Goal: Task Accomplishment & Management: Complete application form

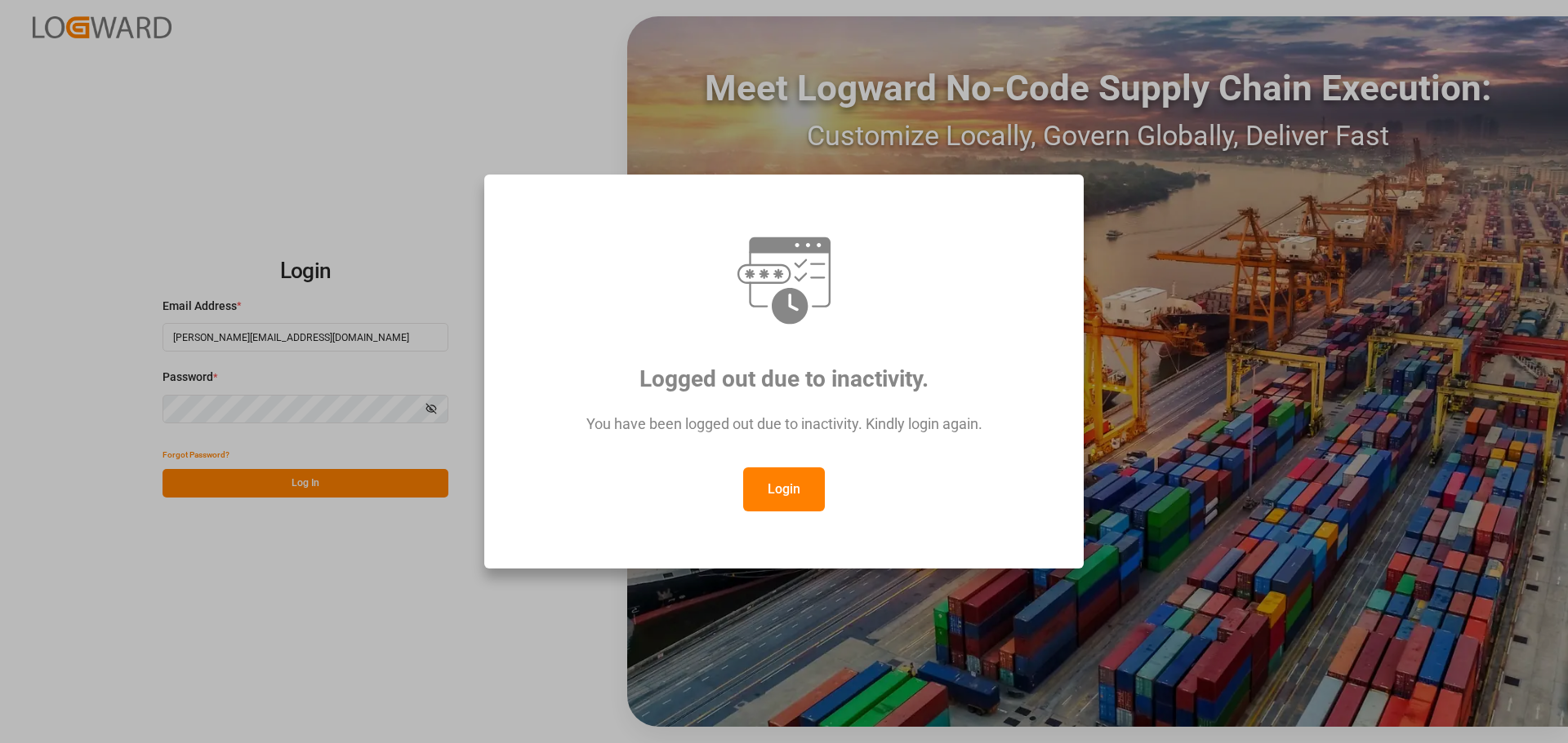
click at [783, 498] on button "Login" at bounding box center [784, 490] width 82 height 44
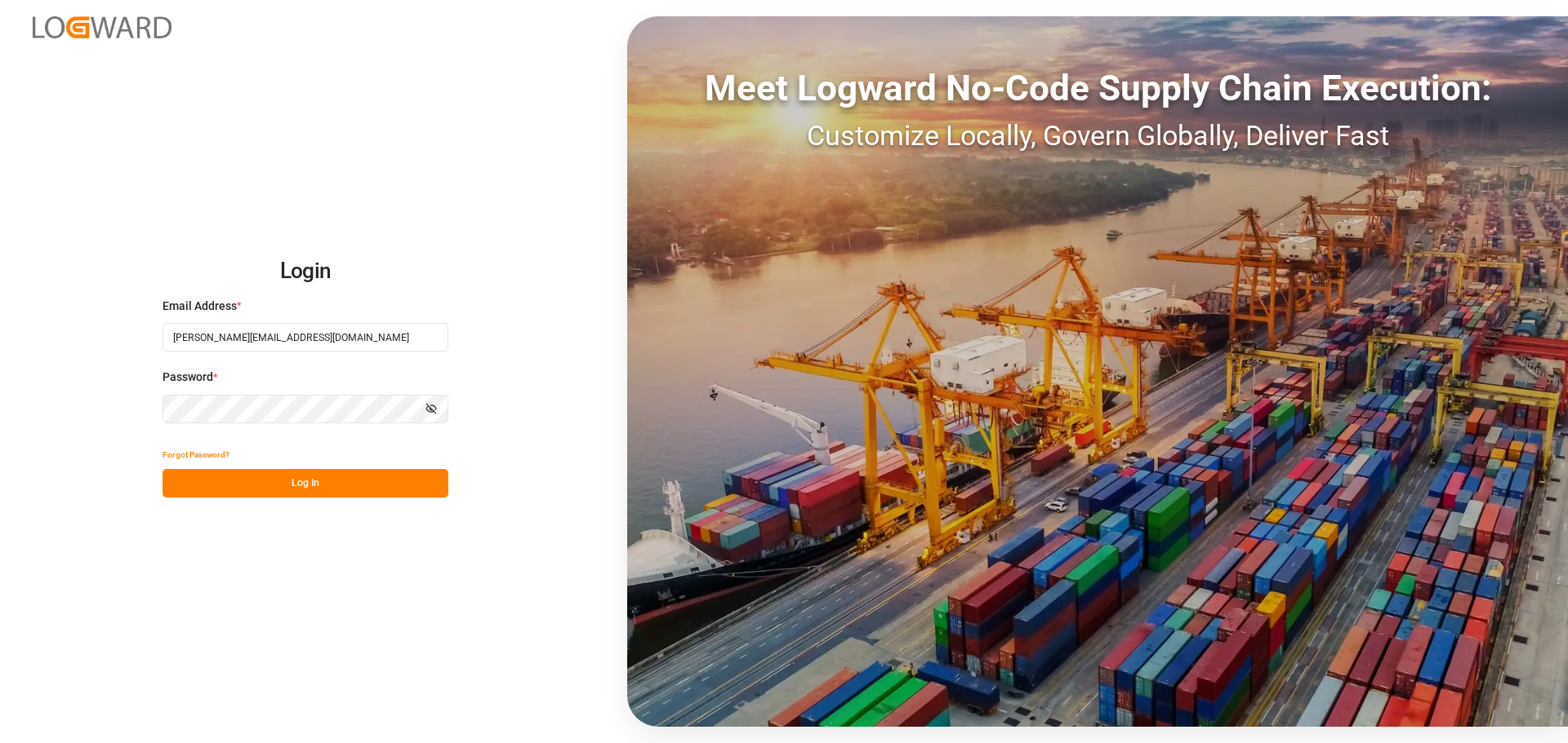
click at [385, 486] on button "Log In" at bounding box center [305, 484] width 286 height 29
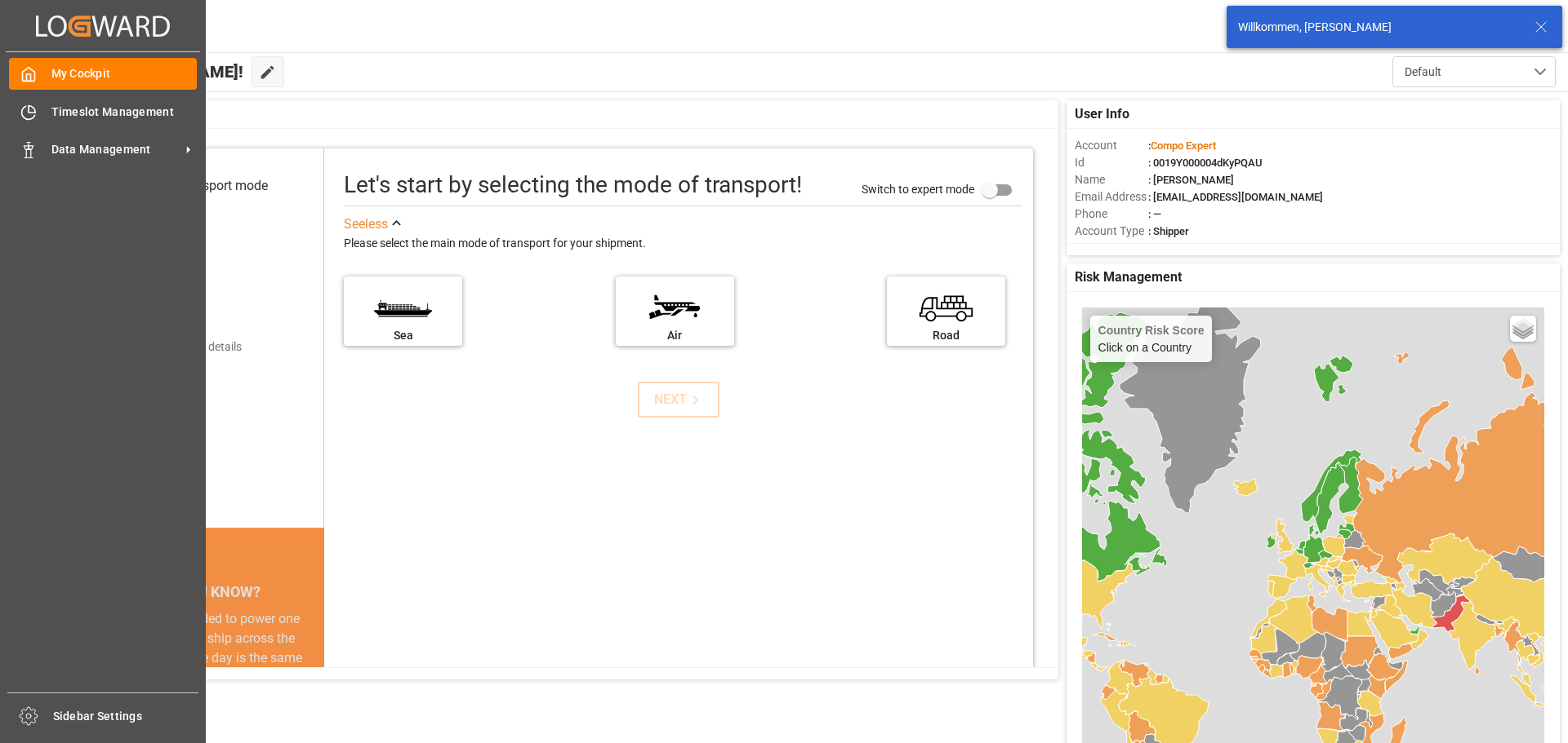
click at [7, 116] on div "My Cockpit My Cockpit Timeslot Management Timeslot Management Data Management D…" at bounding box center [103, 372] width 194 height 641
click at [20, 112] on icon at bounding box center [28, 112] width 16 height 16
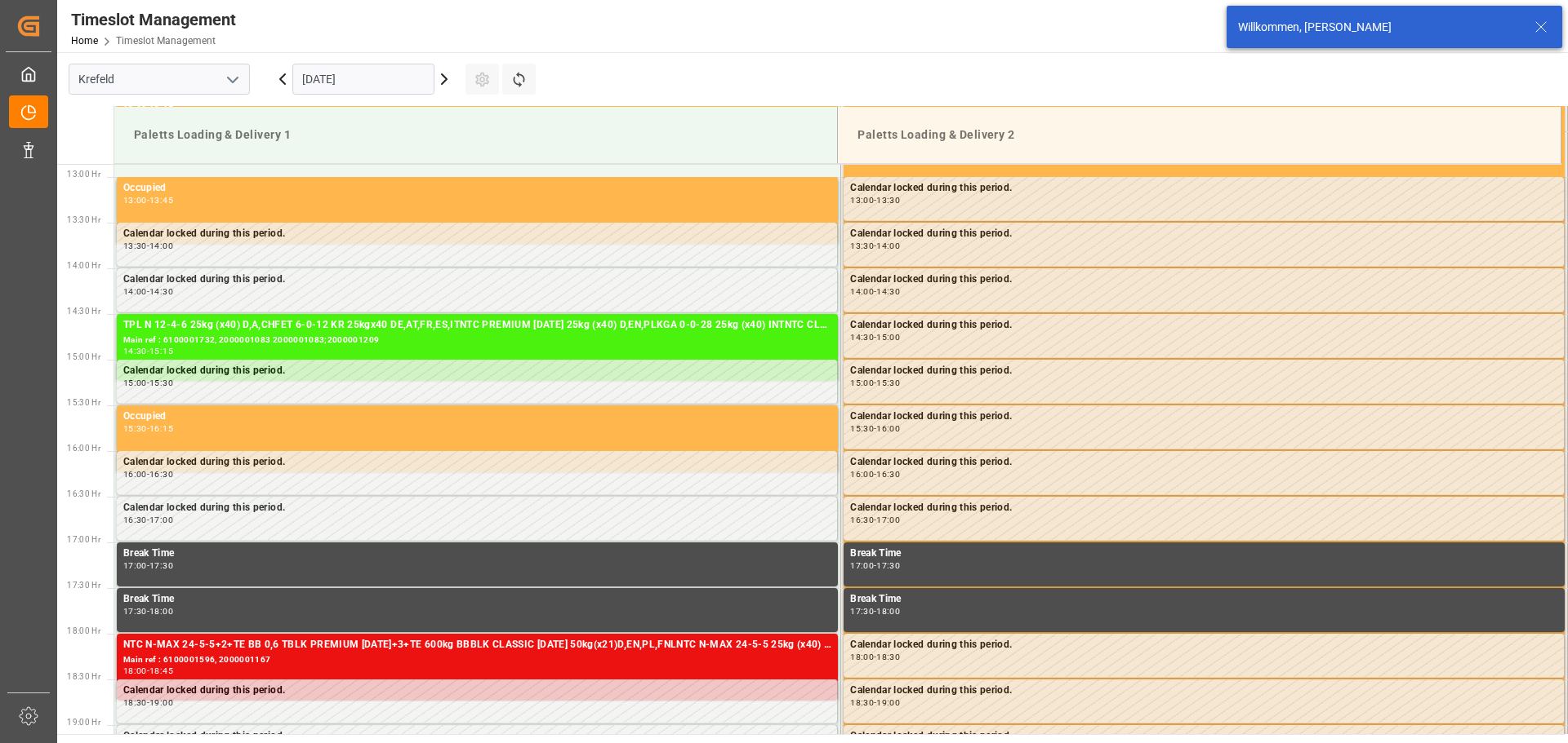
scroll to position [1178, 0]
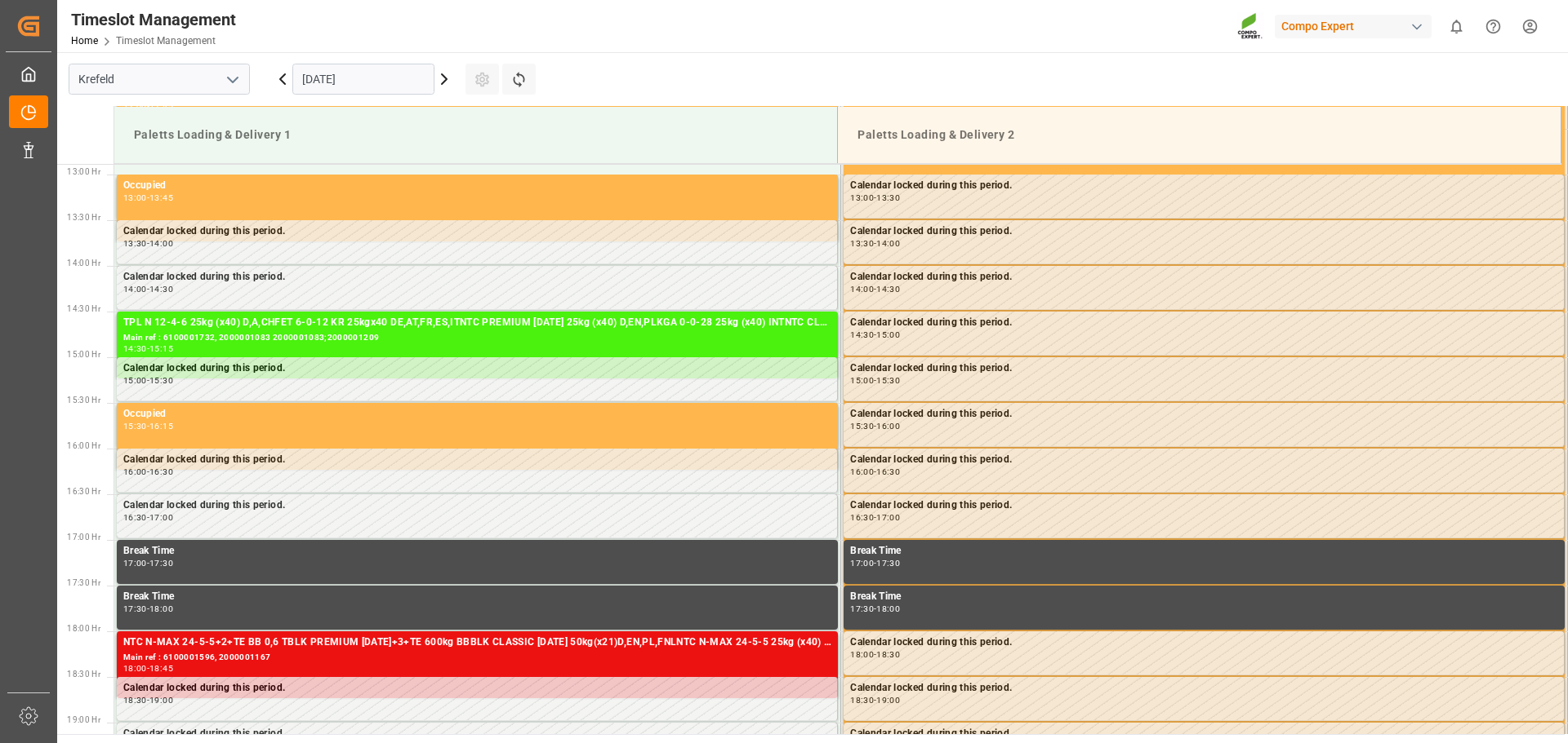
click at [442, 82] on icon at bounding box center [443, 78] width 20 height 20
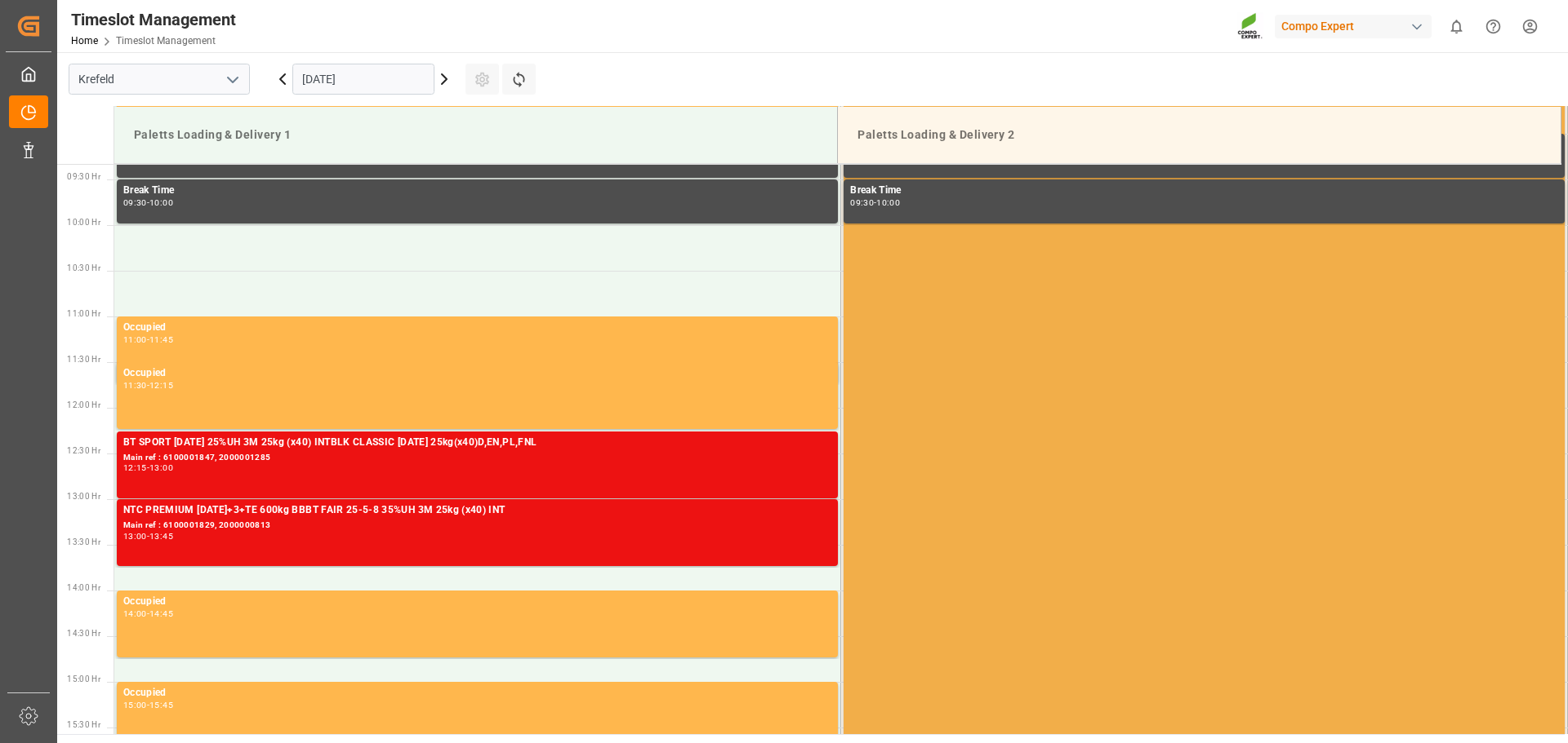
scroll to position [851, 0]
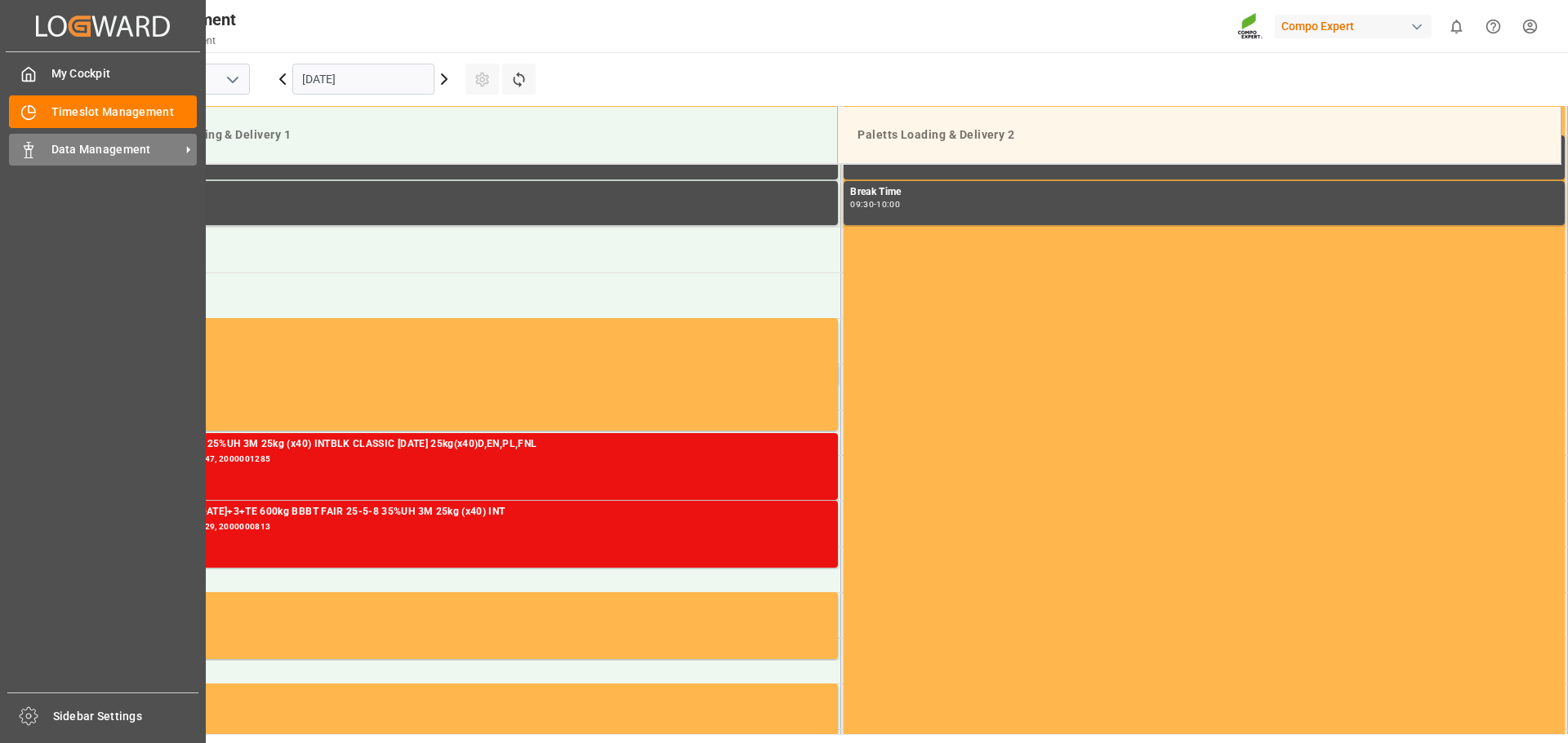
click at [29, 156] on icon at bounding box center [28, 150] width 16 height 16
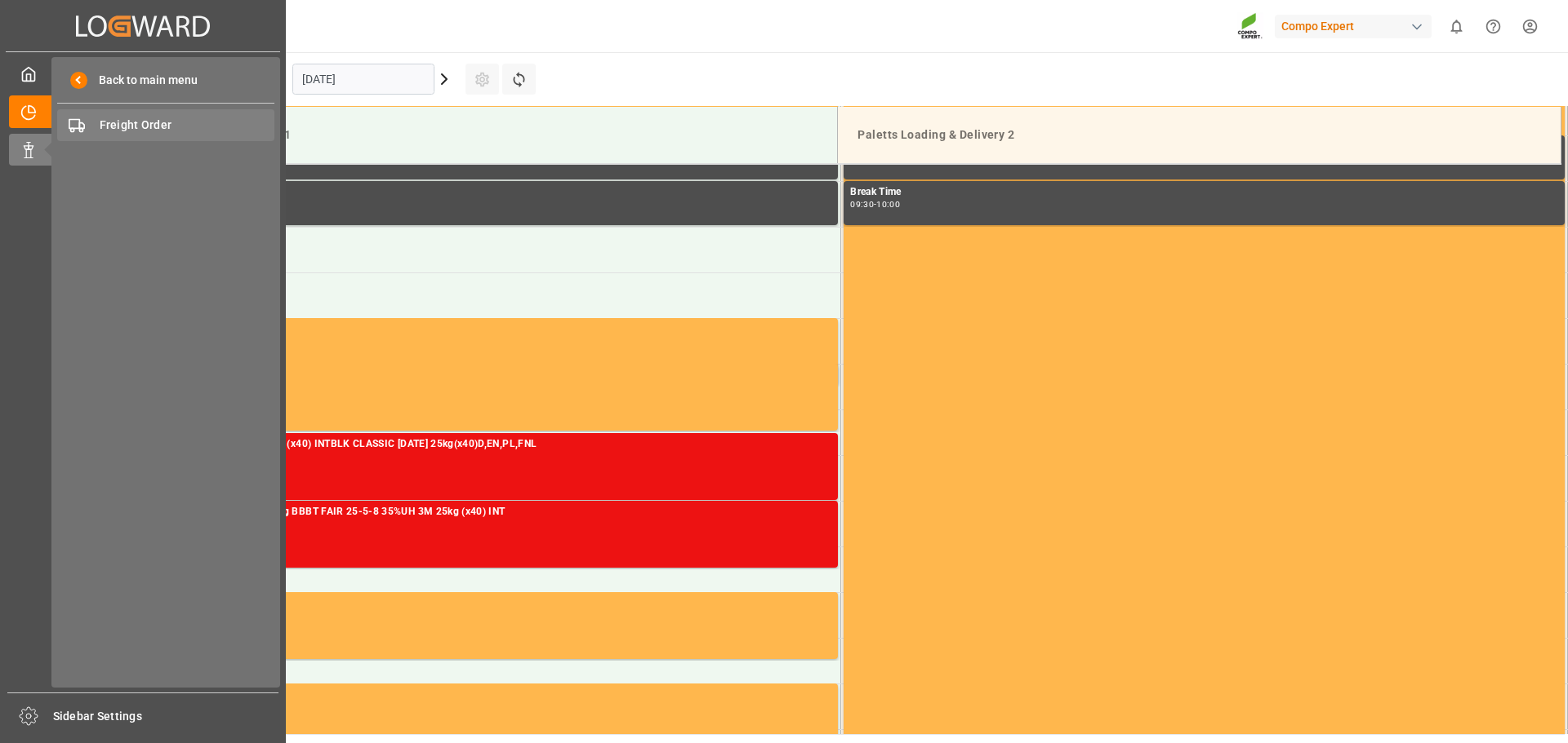
click at [141, 134] on span "Freight Order" at bounding box center [188, 125] width 176 height 17
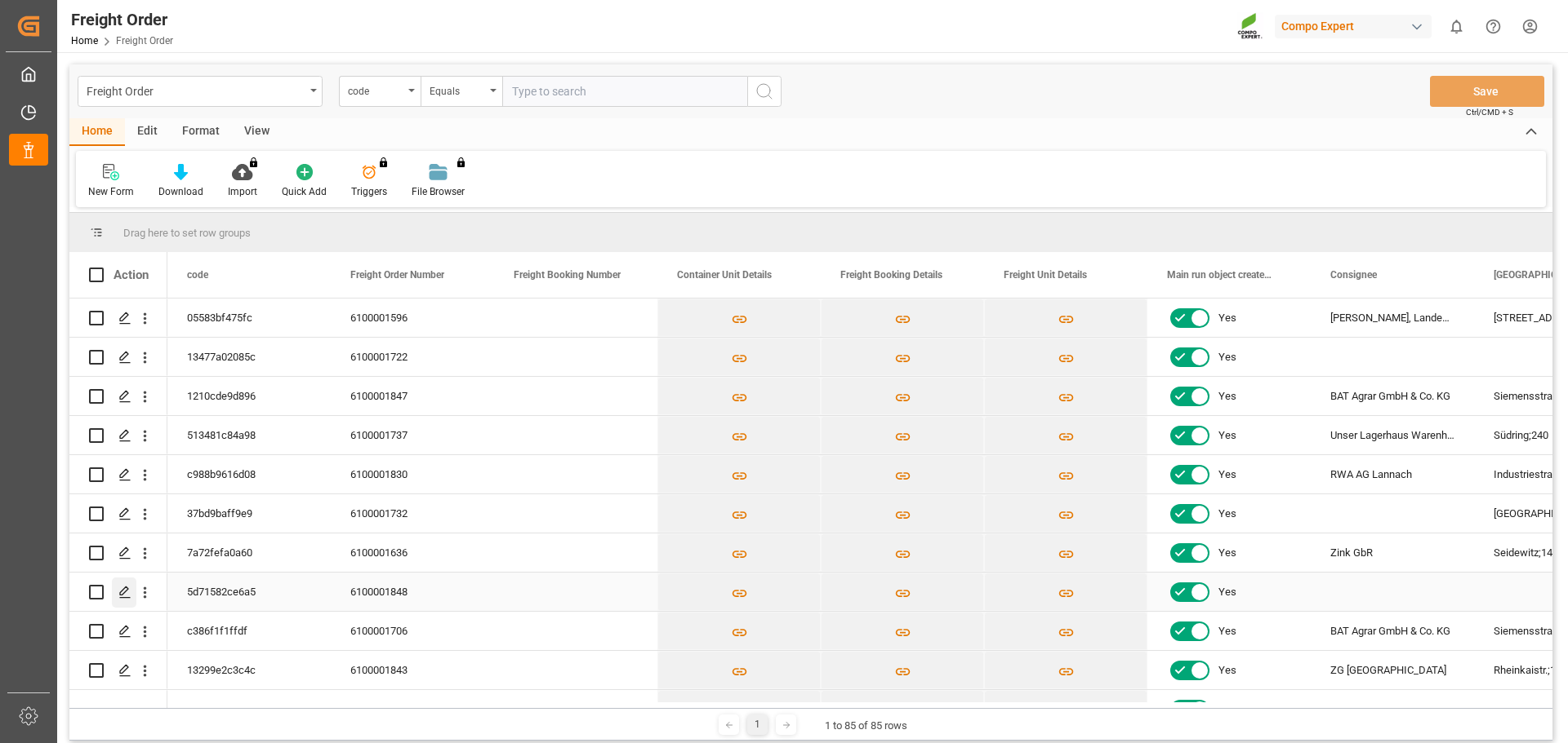
click at [123, 593] on icon "Press SPACE to select this row." at bounding box center [124, 592] width 13 height 13
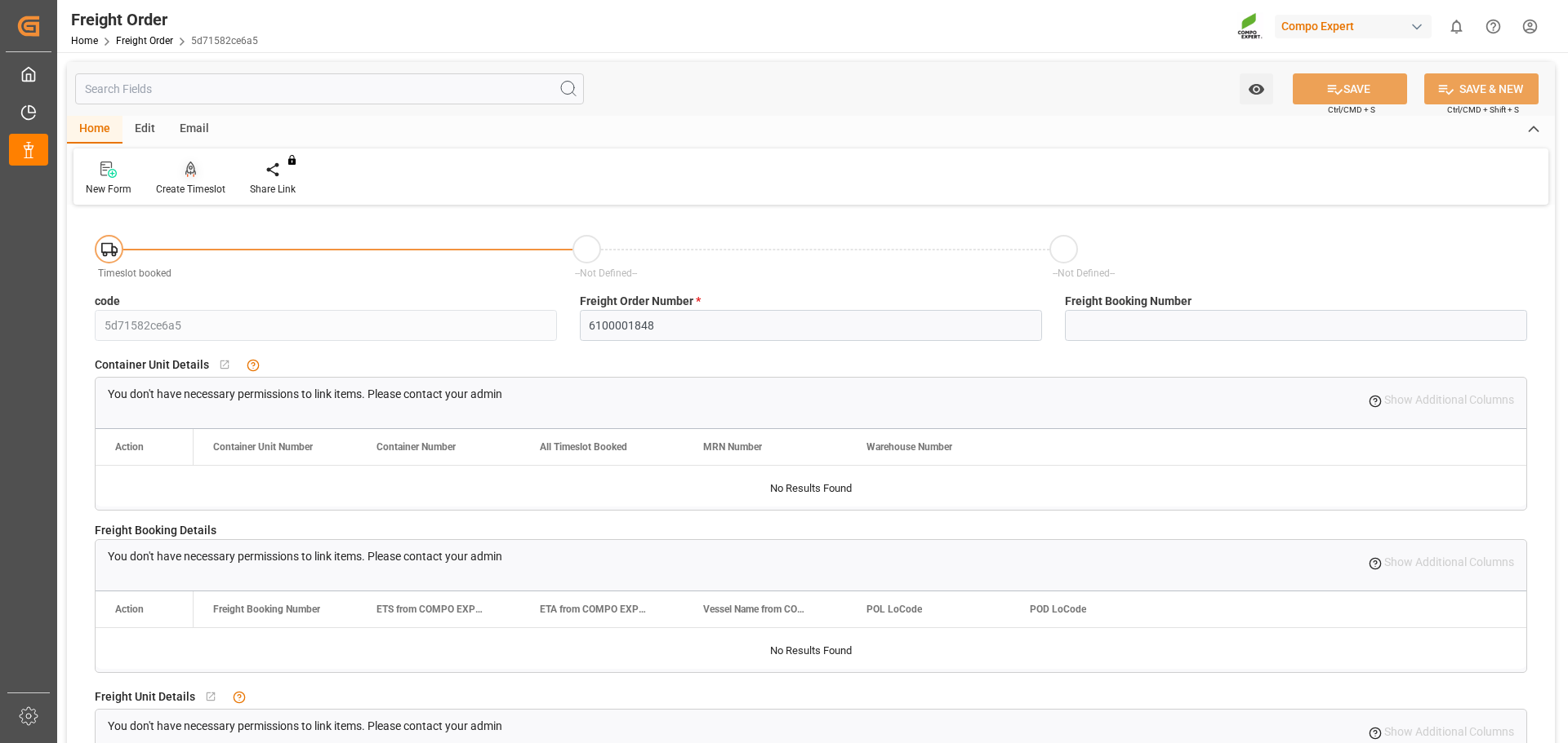
click at [185, 182] on div "Create Timeslot" at bounding box center [190, 189] width 69 height 14
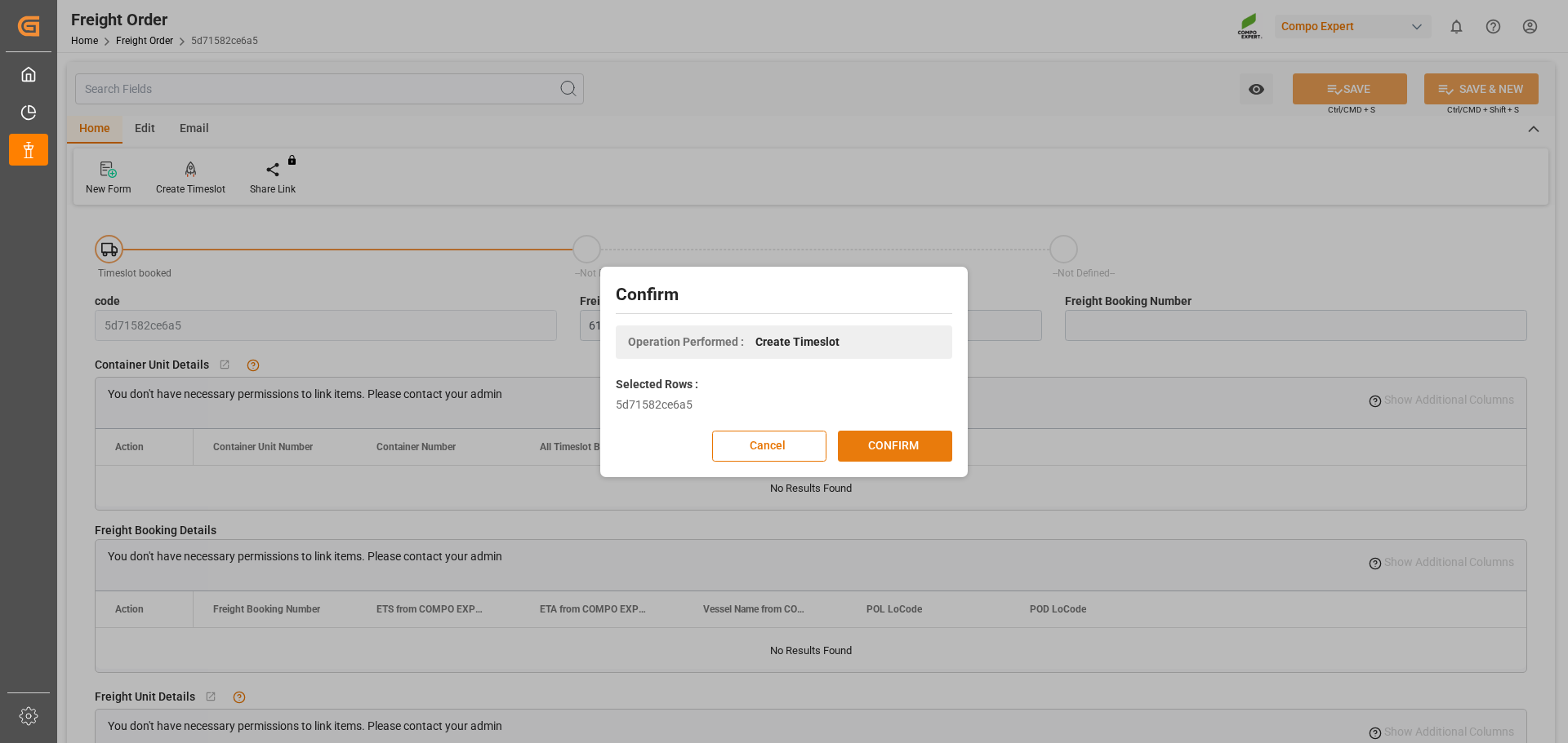
click at [896, 446] on button "CONFIRM" at bounding box center [894, 446] width 114 height 31
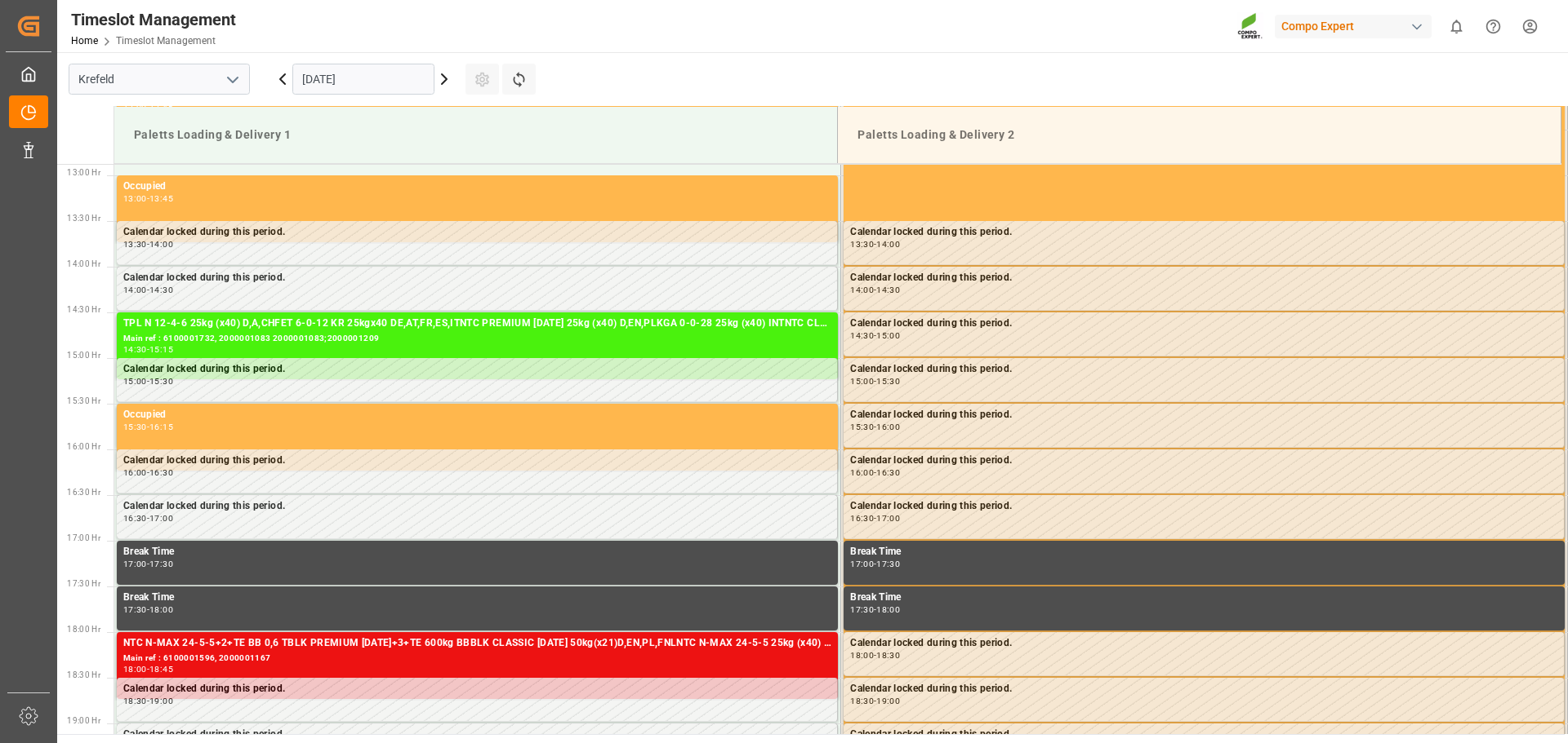
scroll to position [1178, 0]
click at [448, 81] on icon at bounding box center [443, 78] width 20 height 20
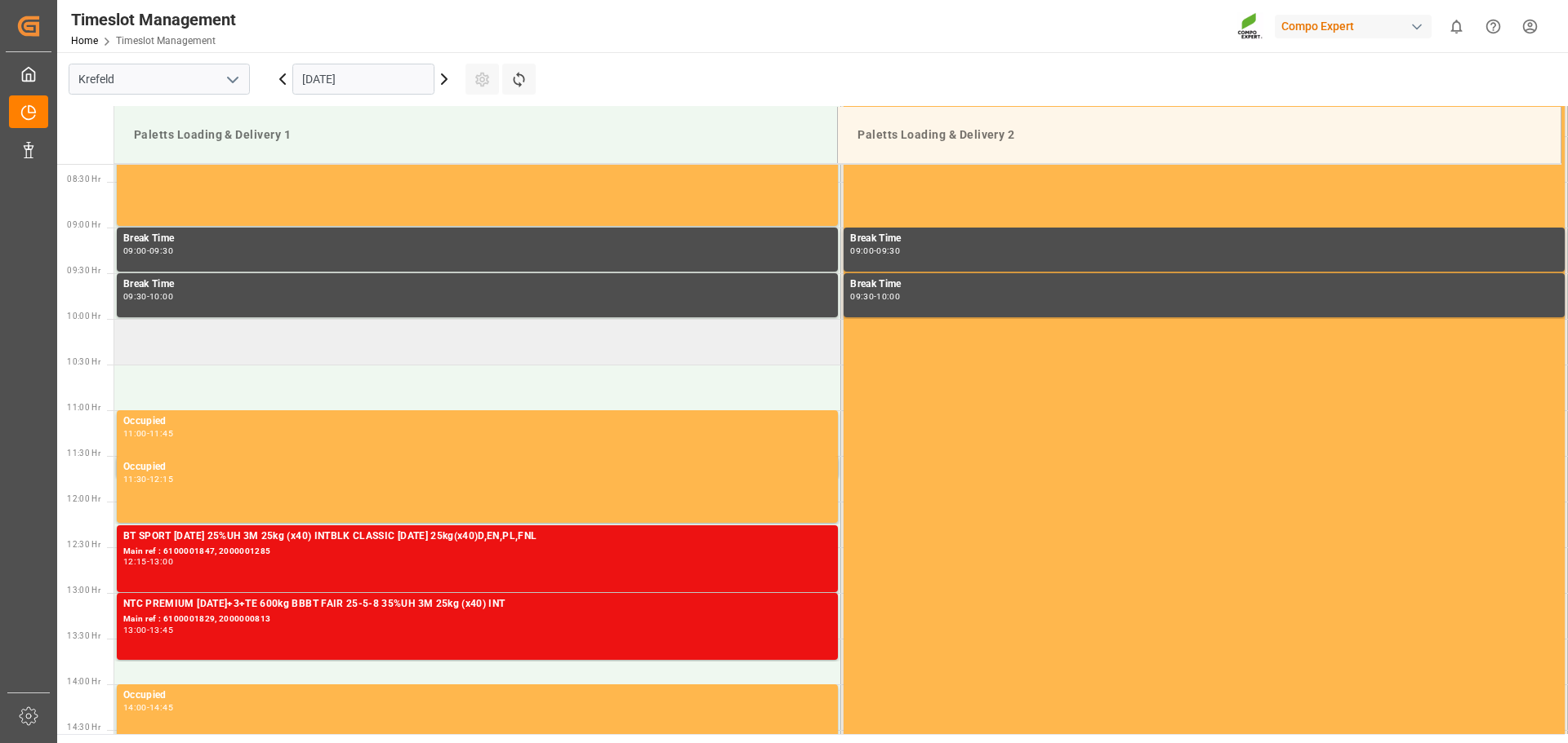
scroll to position [514, 0]
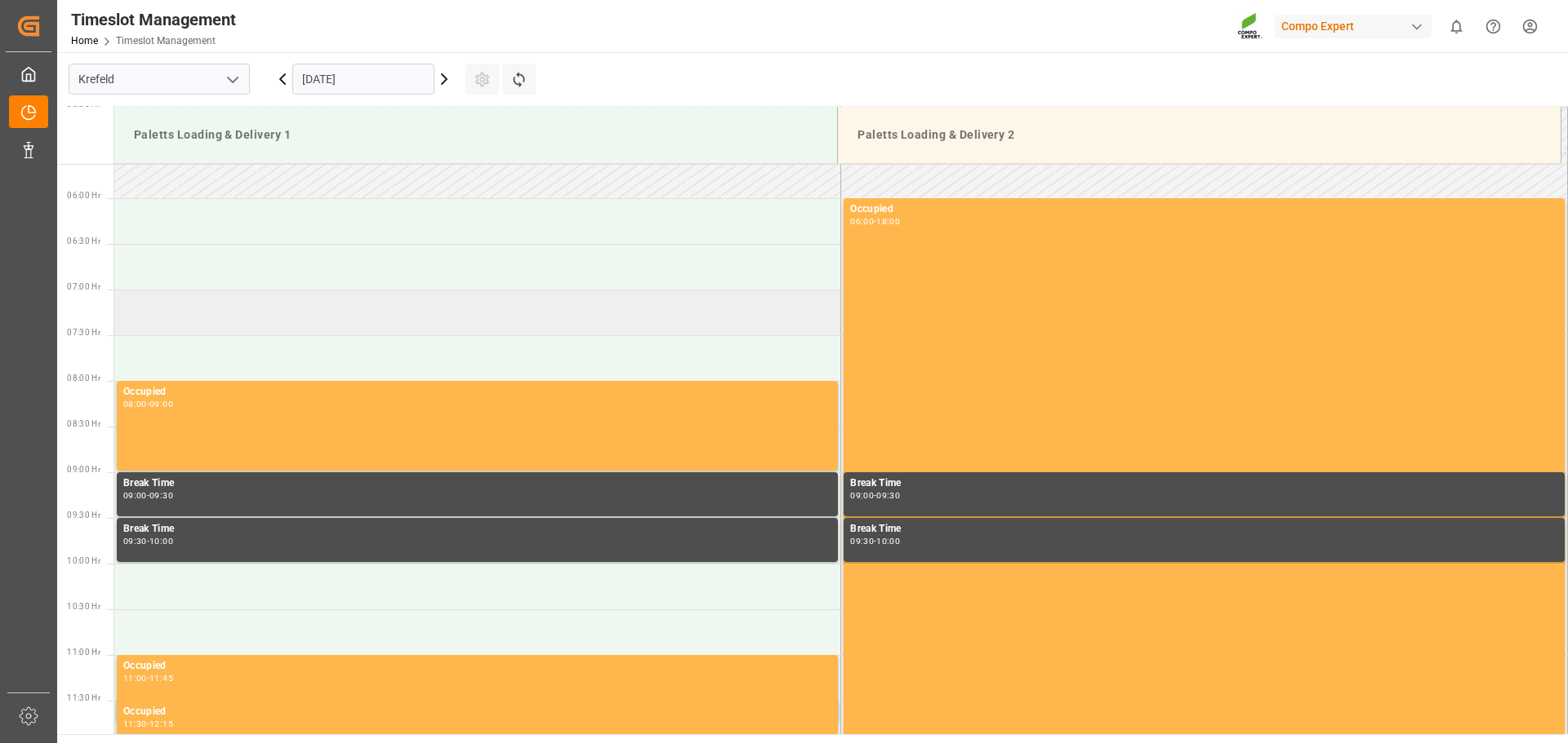
click at [375, 325] on td at bounding box center [477, 313] width 726 height 46
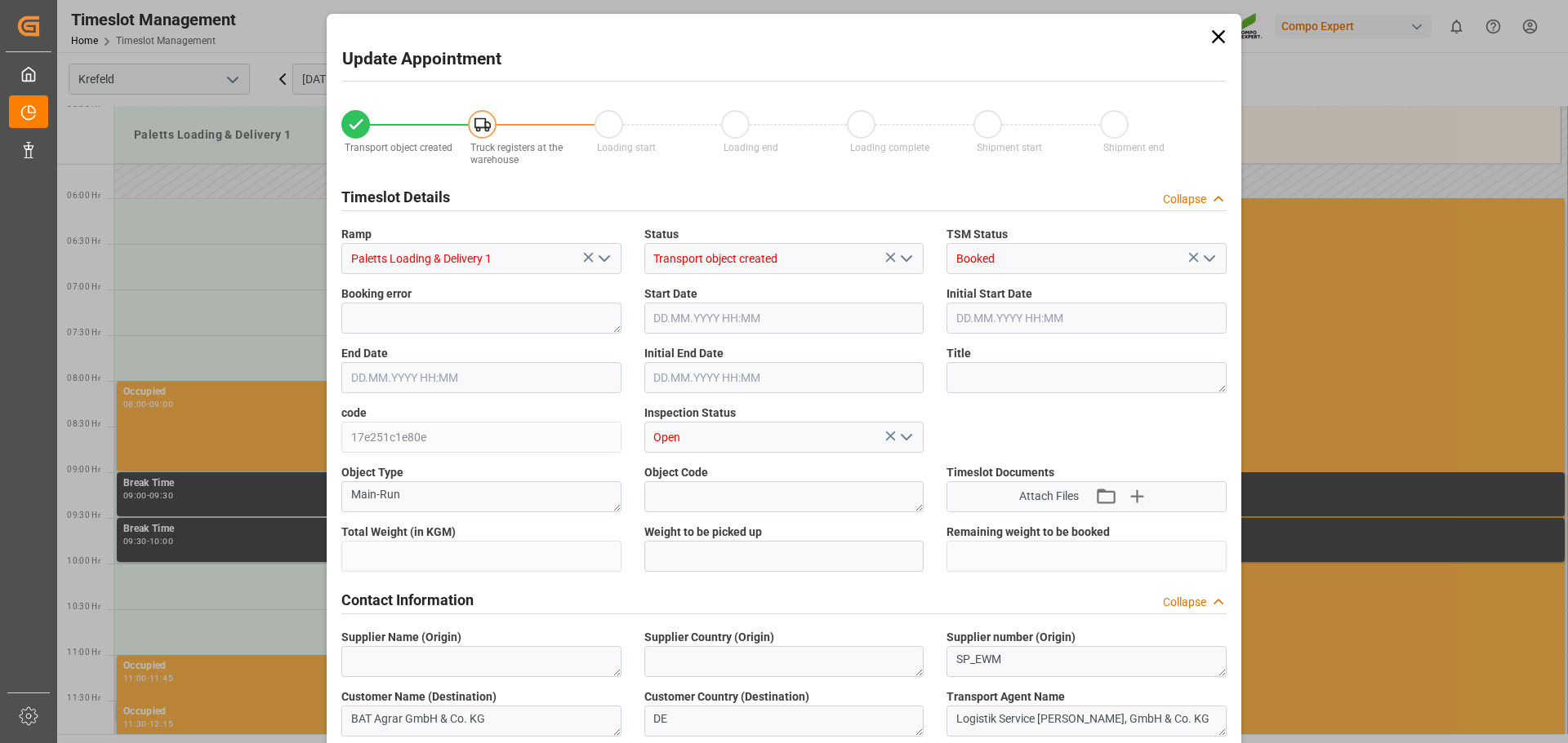
type input "23574"
type input "0"
type input "12.09.2025 07:00"
type input "12.09.2025 07:30"
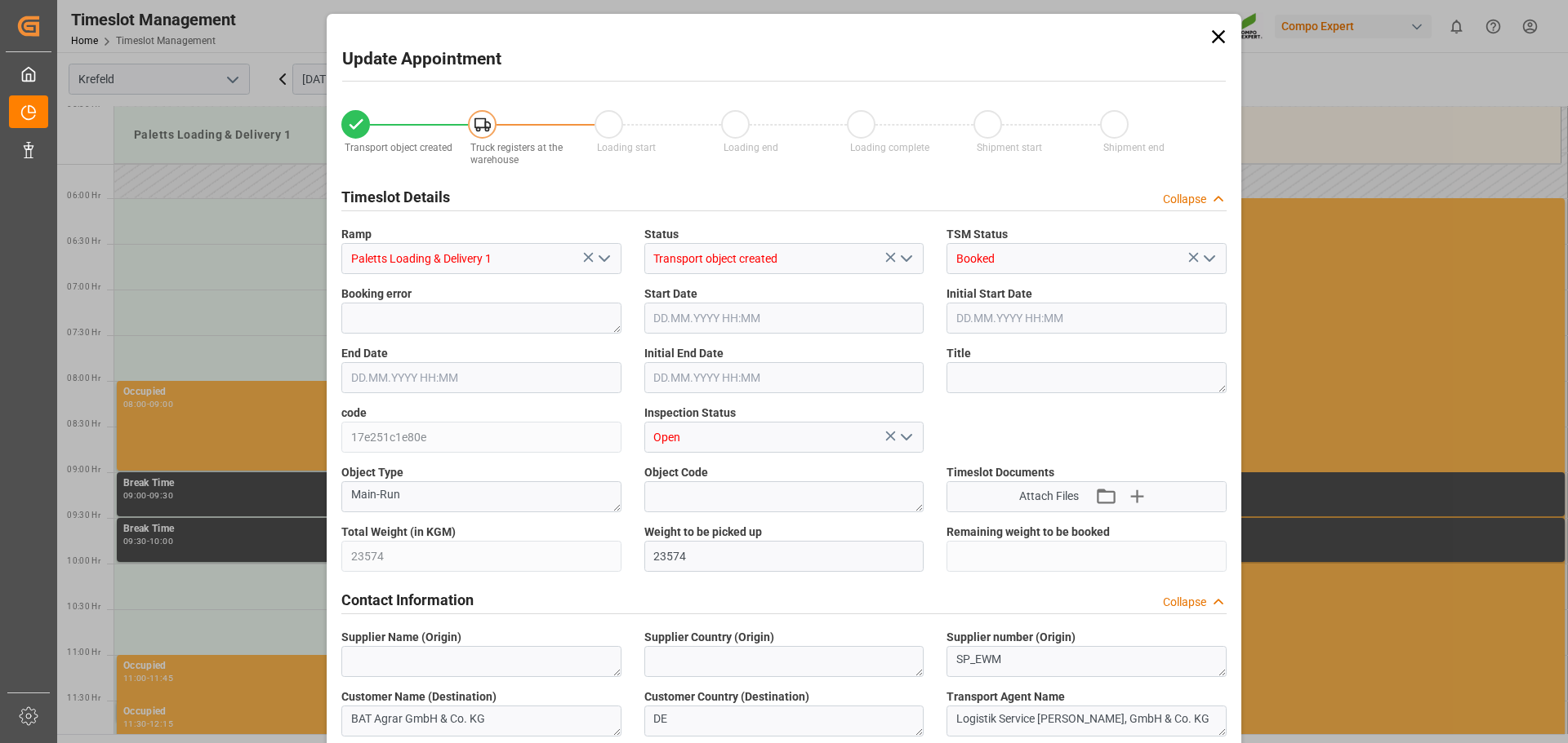
type input "10.09.2025 09:36"
type input "11.09.2025 12:04"
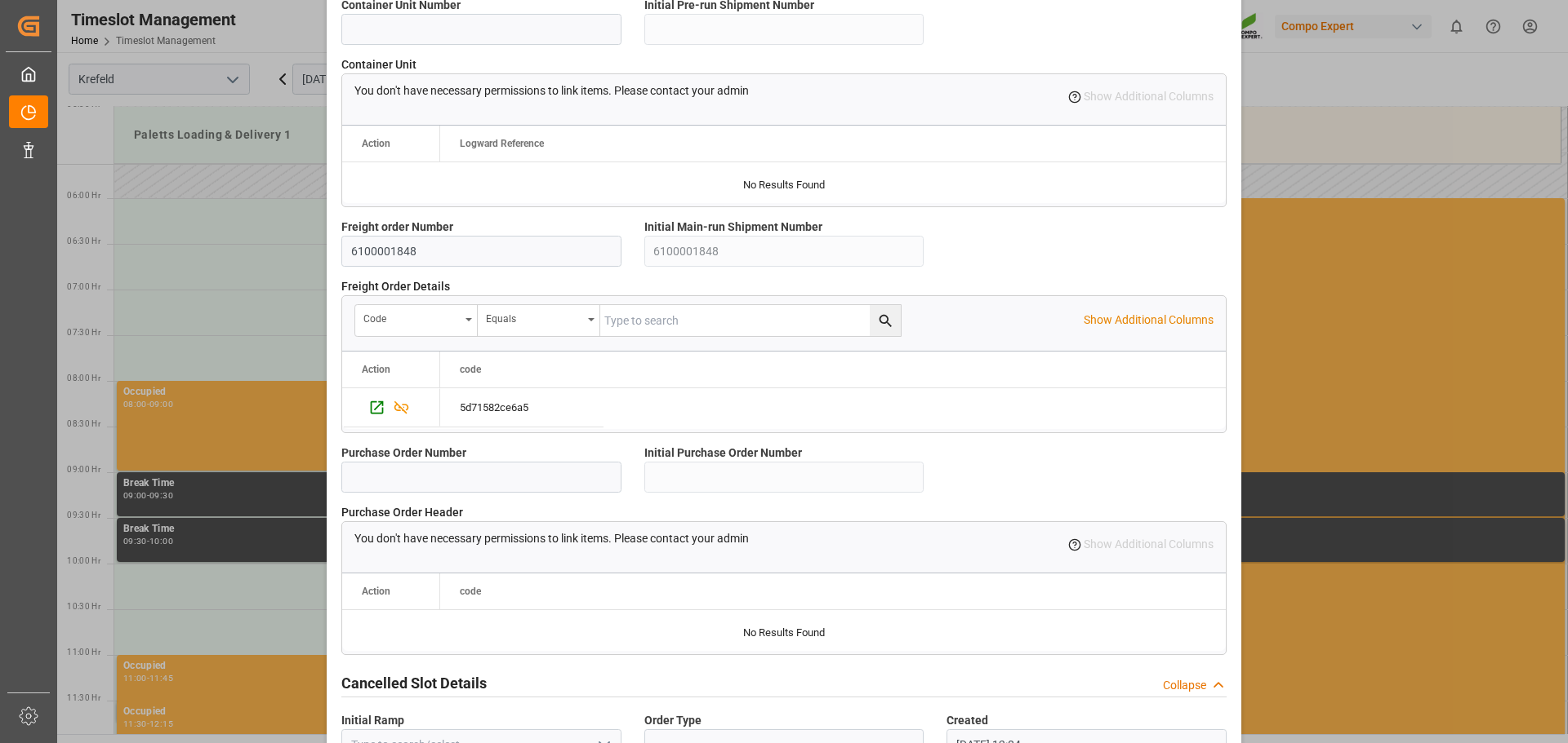
scroll to position [1404, 0]
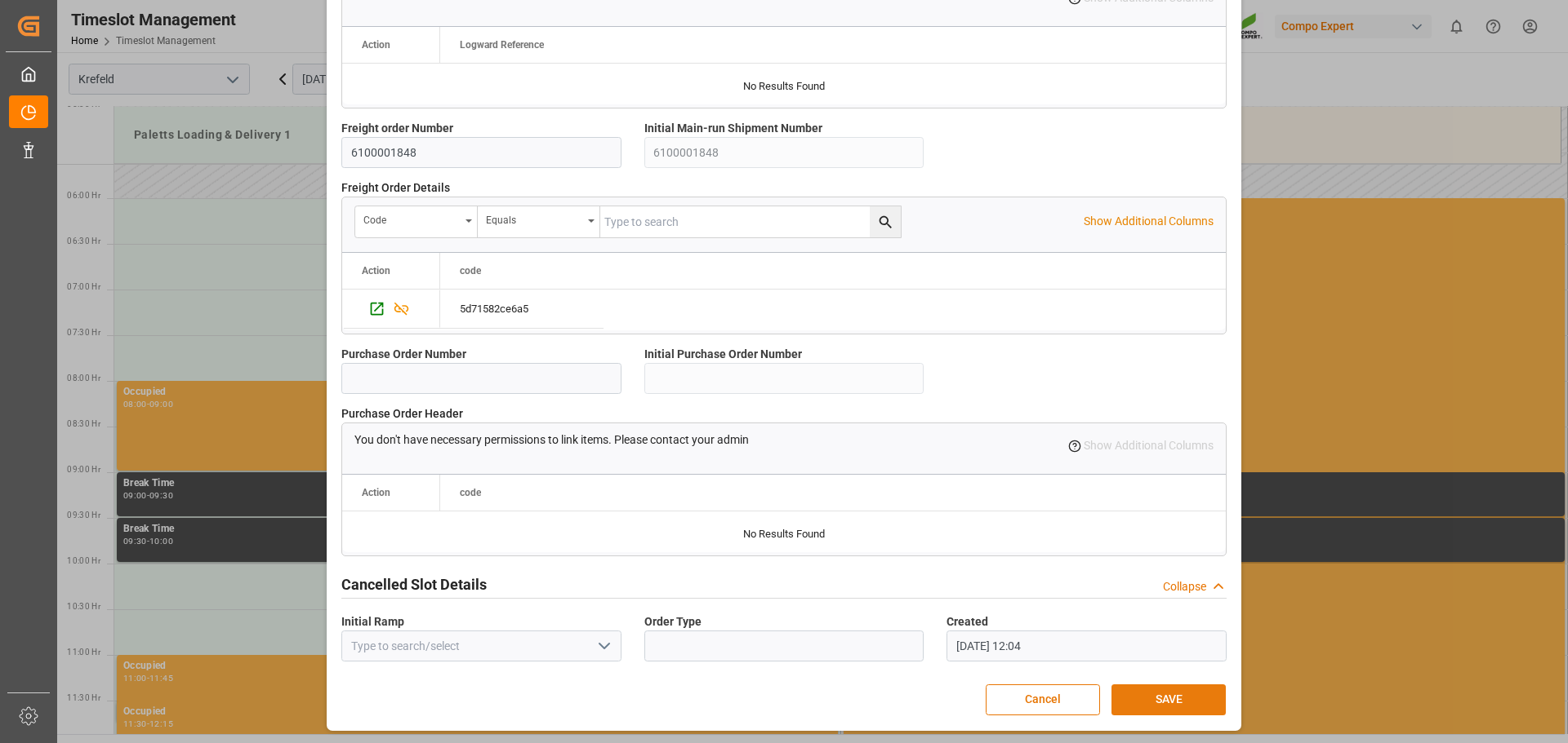
click at [1171, 699] on button "SAVE" at bounding box center [1168, 700] width 114 height 31
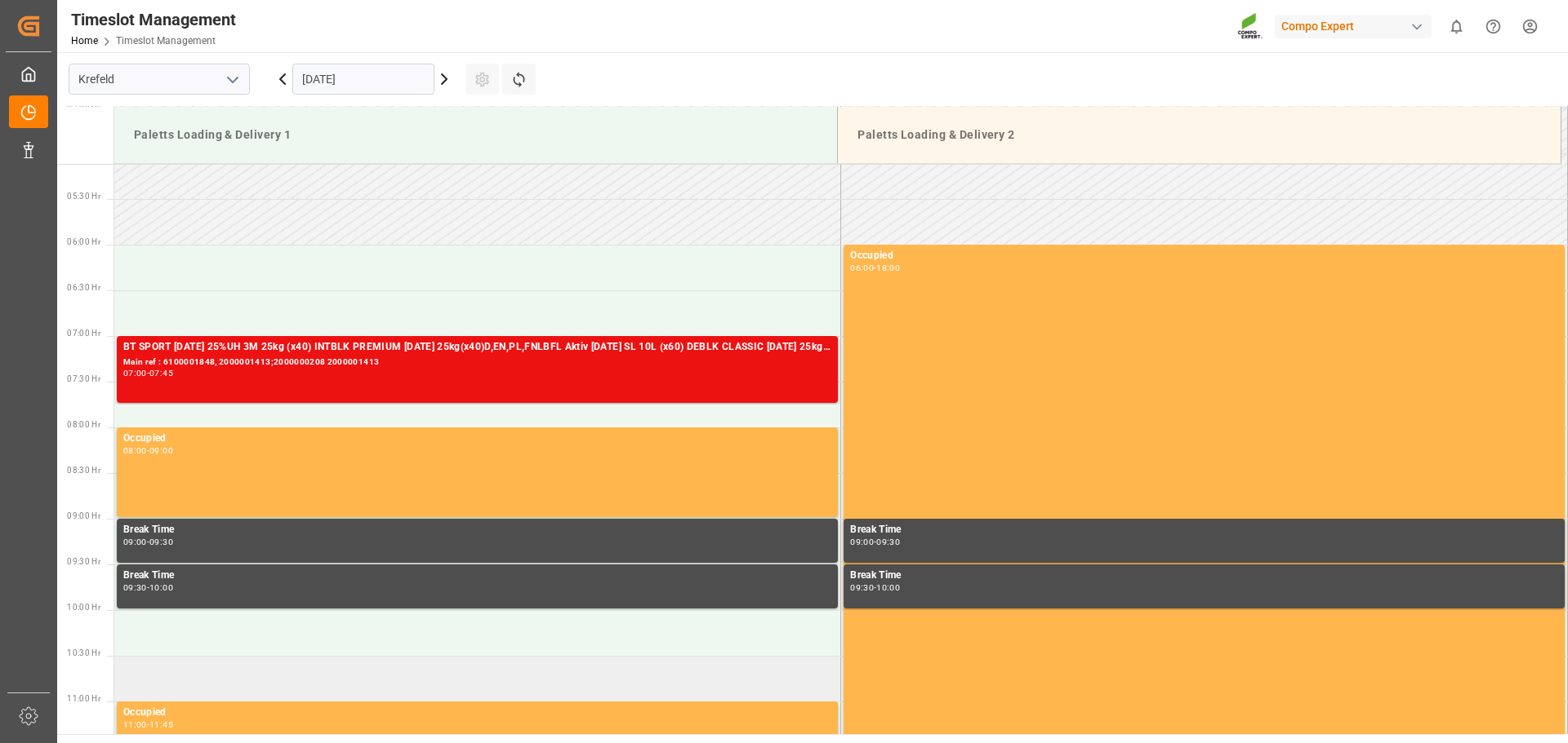
scroll to position [456, 0]
